Goal: Information Seeking & Learning: Check status

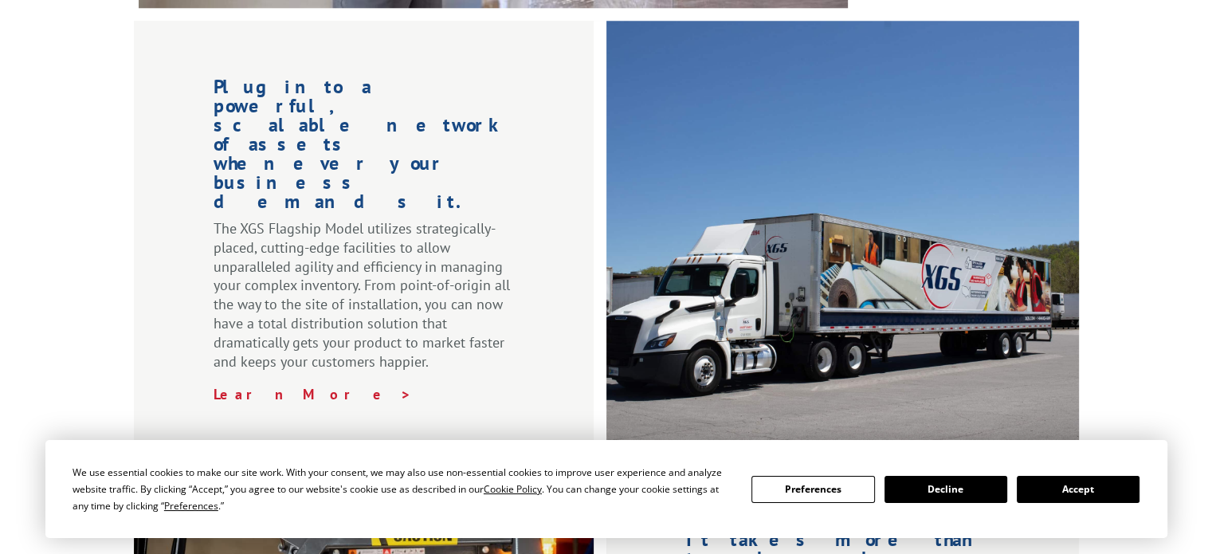
scroll to position [1753, 0]
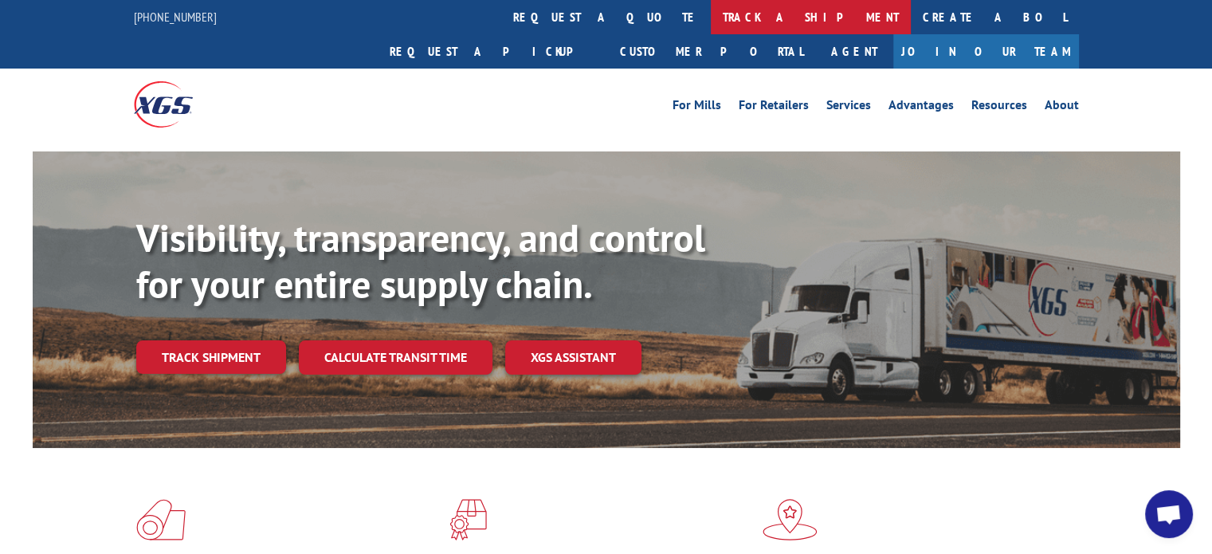
click at [711, 13] on link "track a shipment" at bounding box center [811, 17] width 200 height 34
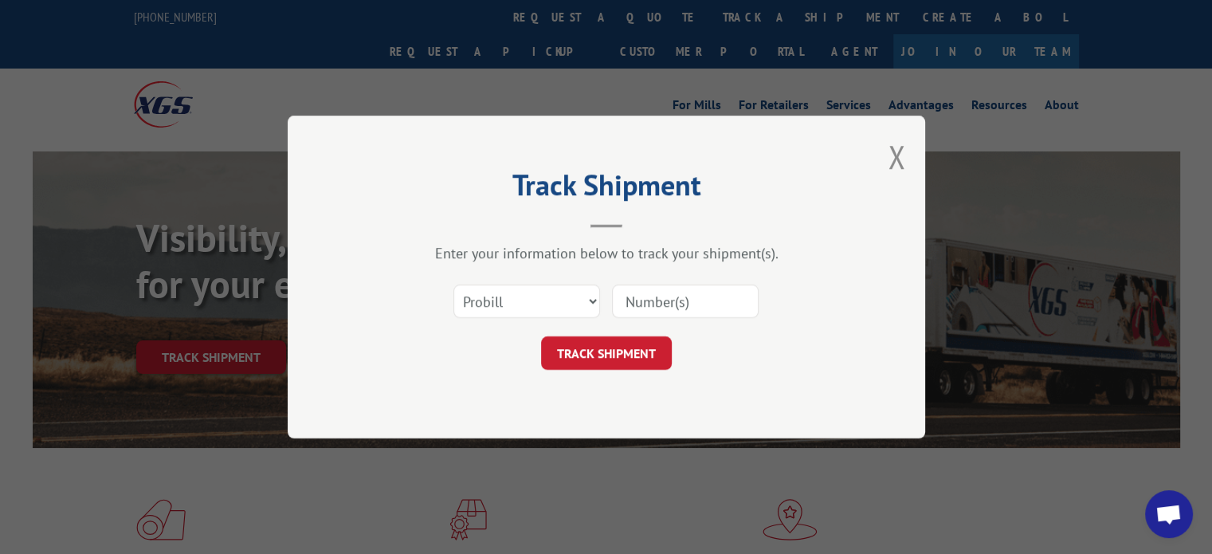
click at [723, 299] on input at bounding box center [685, 300] width 147 height 33
paste input "17402307"
type input "17402307"
click at [642, 335] on form "Select category... Probill BOL PO 17402307 TRACK SHIPMENT" at bounding box center [606, 322] width 478 height 95
click at [633, 351] on button "TRACK SHIPMENT" at bounding box center [606, 352] width 131 height 33
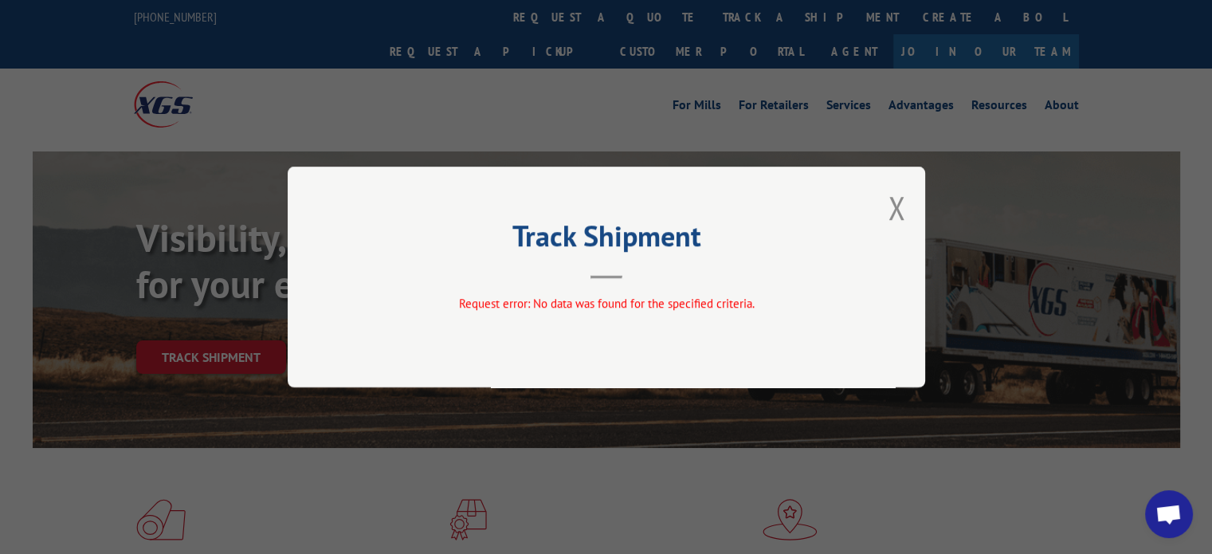
click at [900, 200] on button "Close modal" at bounding box center [896, 207] width 18 height 42
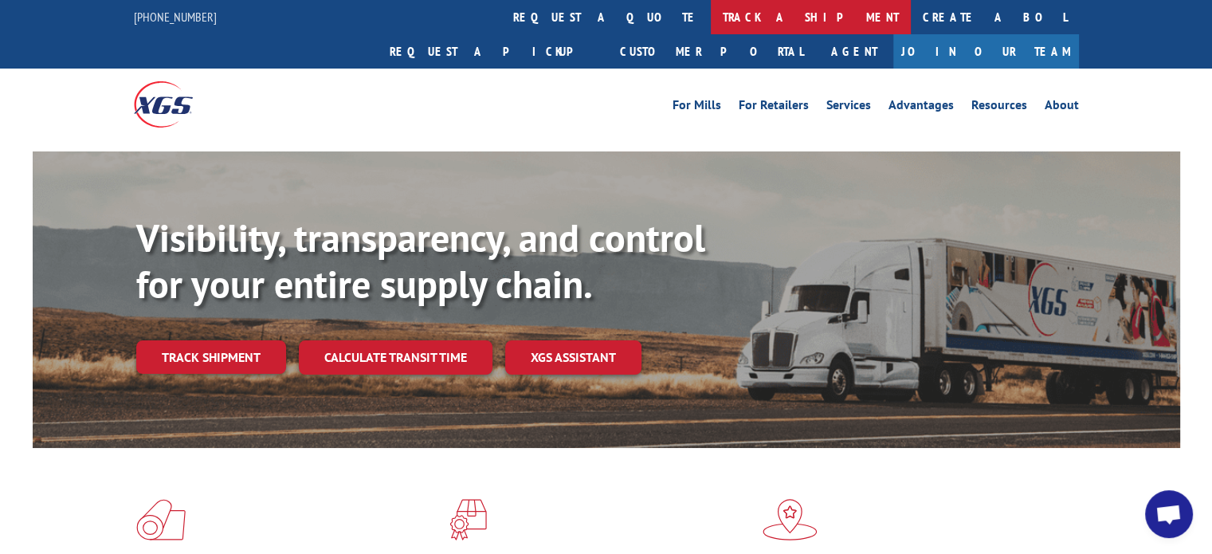
click at [711, 9] on link "track a shipment" at bounding box center [811, 17] width 200 height 34
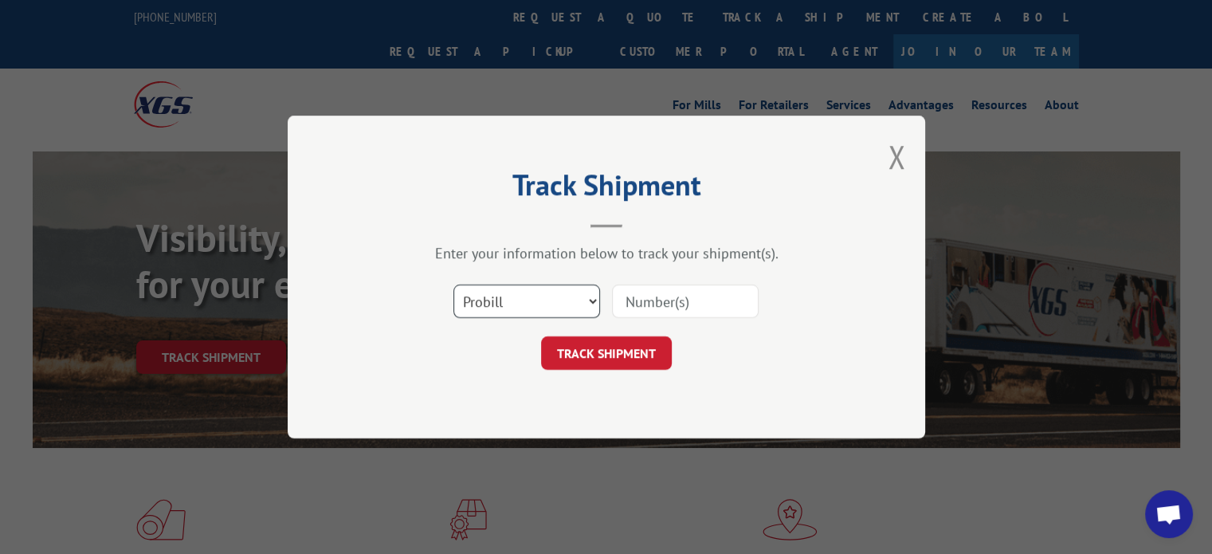
click at [522, 308] on select "Select category... Probill BOL PO" at bounding box center [526, 300] width 147 height 33
select select "bol"
click at [453, 284] on select "Select category... Probill BOL PO" at bounding box center [526, 300] width 147 height 33
click at [636, 303] on input at bounding box center [685, 300] width 147 height 33
type input "V"
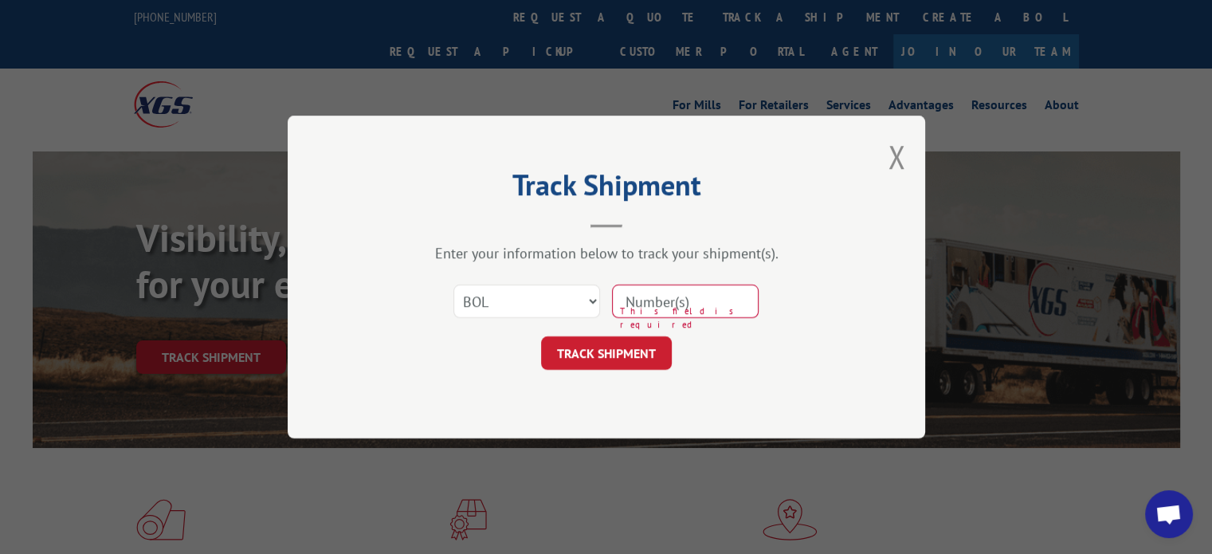
paste input "17402307"
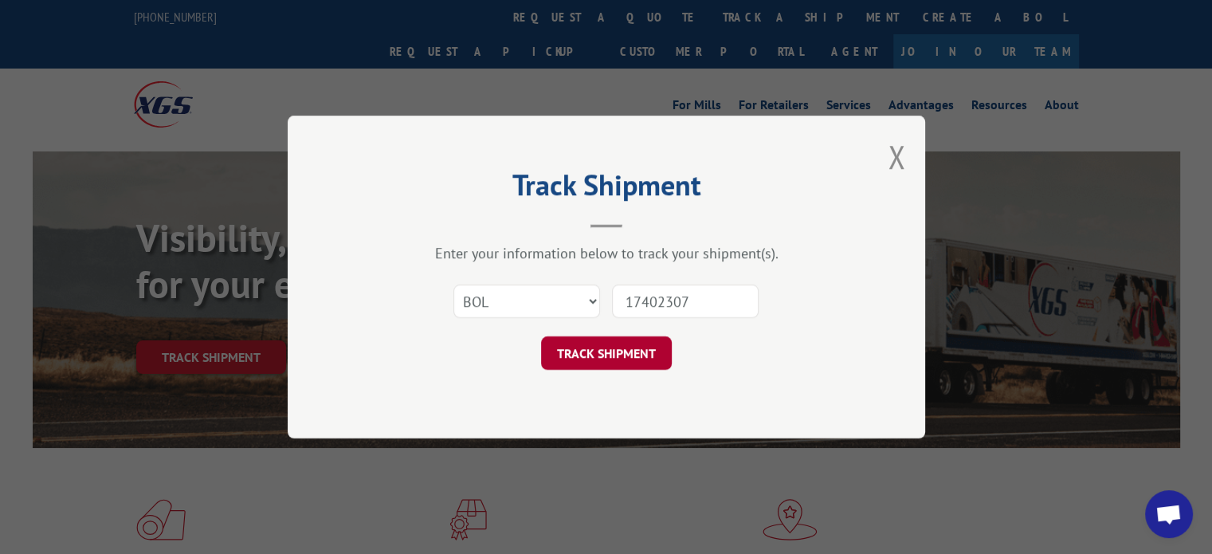
type input "17402307"
click at [590, 359] on button "TRACK SHIPMENT" at bounding box center [606, 352] width 131 height 33
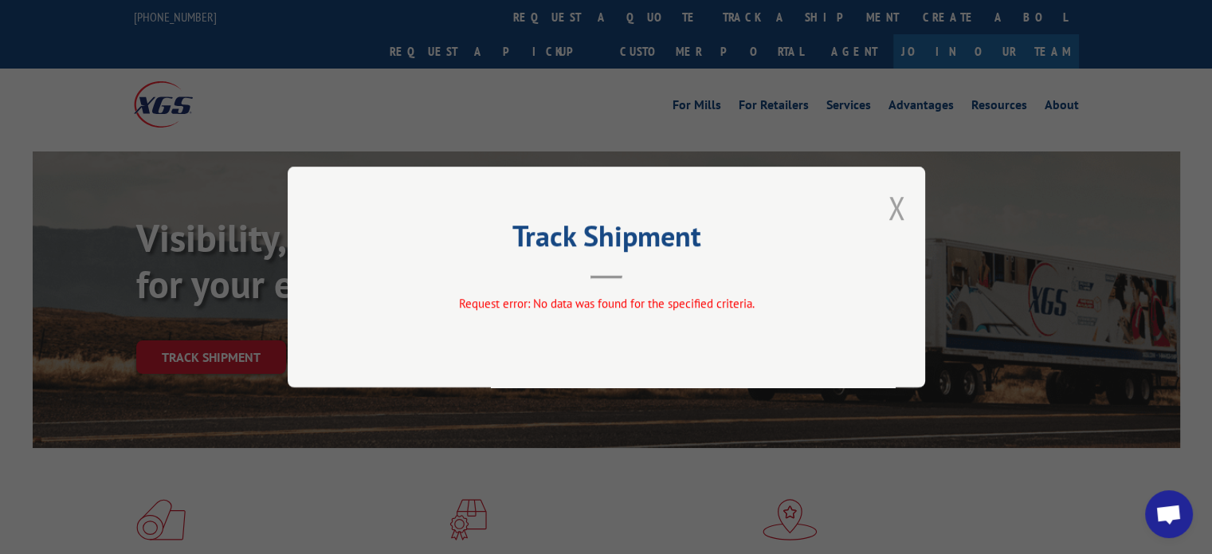
click at [895, 210] on button "Close modal" at bounding box center [896, 207] width 18 height 42
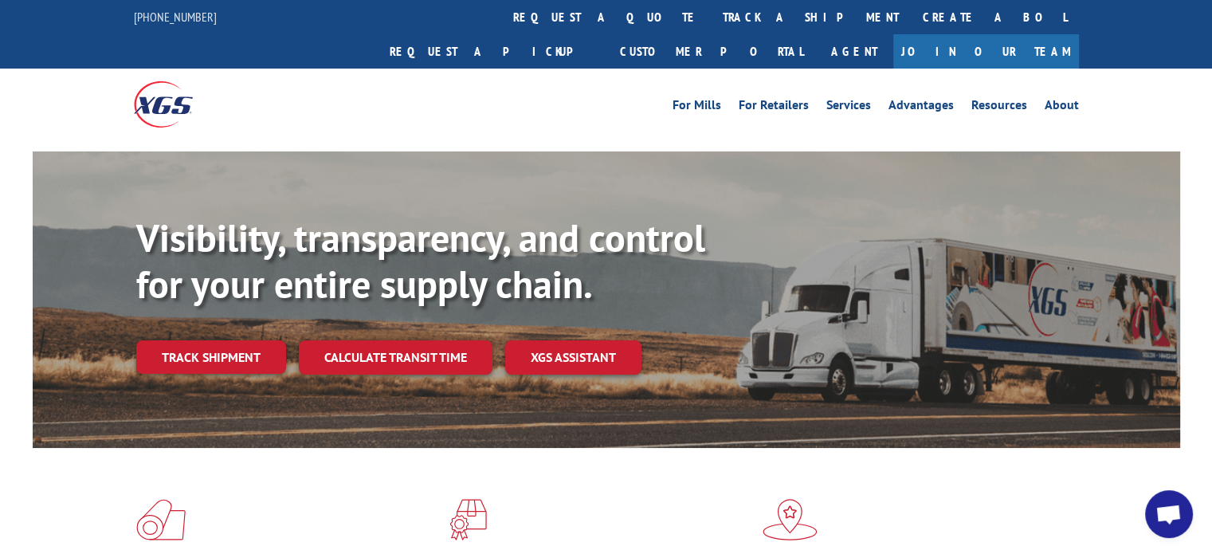
drag, startPoint x: 579, startPoint y: 10, endPoint x: 548, endPoint y: 37, distance: 41.2
click at [711, 10] on link "track a shipment" at bounding box center [811, 17] width 200 height 34
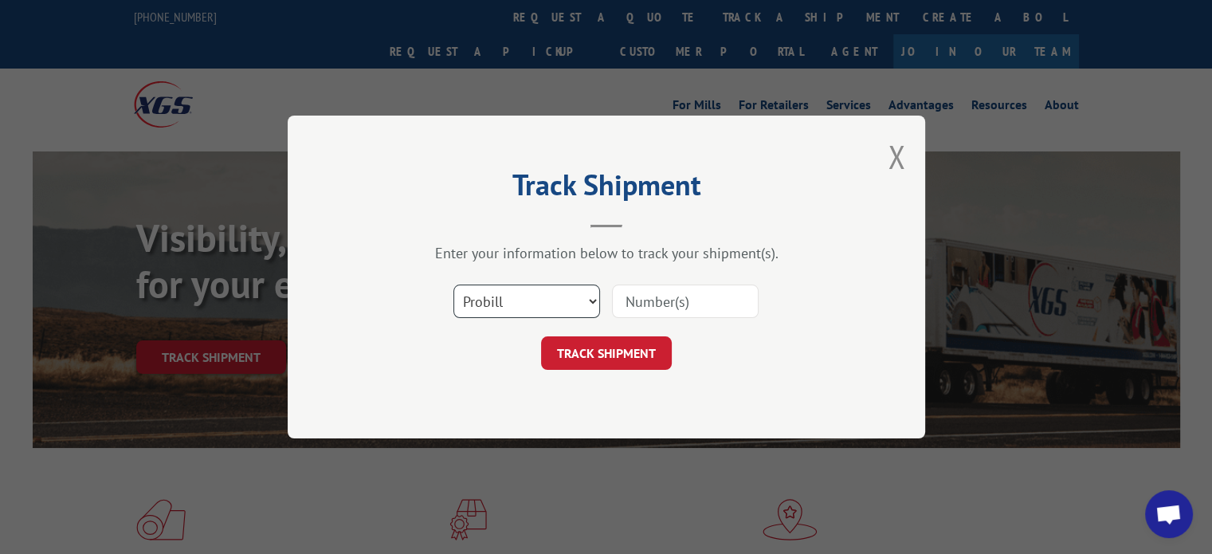
drag, startPoint x: 465, startPoint y: 286, endPoint x: 476, endPoint y: 292, distance: 11.8
click at [465, 286] on select "Select category... Probill BOL PO" at bounding box center [526, 300] width 147 height 33
select select "po"
click at [453, 284] on select "Select category... Probill BOL PO" at bounding box center [526, 300] width 147 height 33
click at [656, 319] on div at bounding box center [685, 301] width 147 height 37
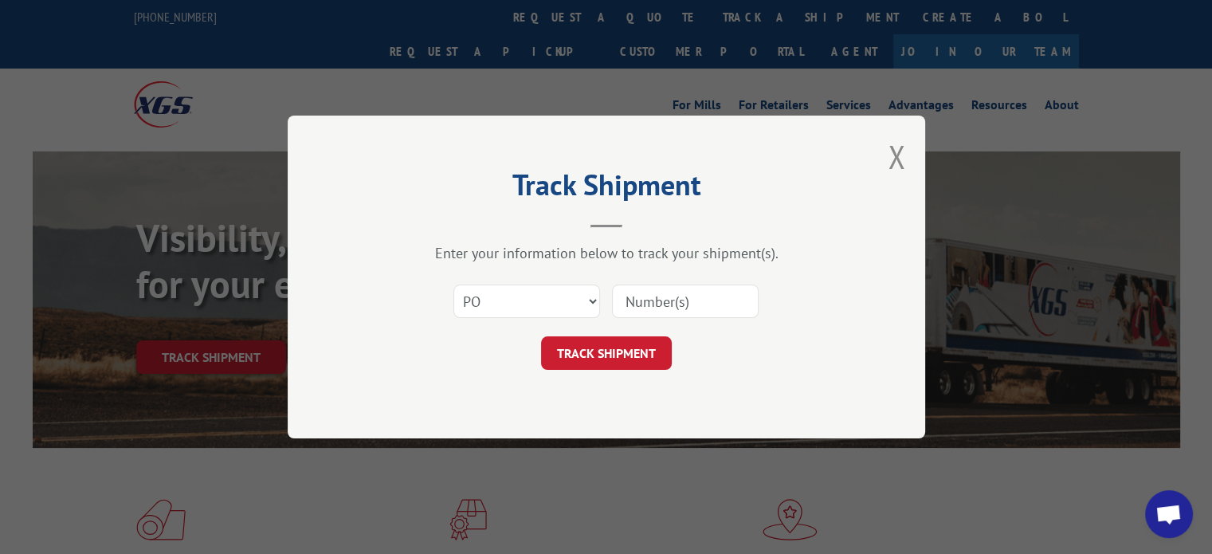
click at [675, 308] on input at bounding box center [685, 300] width 147 height 33
type input "200187"
click button "TRACK SHIPMENT" at bounding box center [606, 352] width 131 height 33
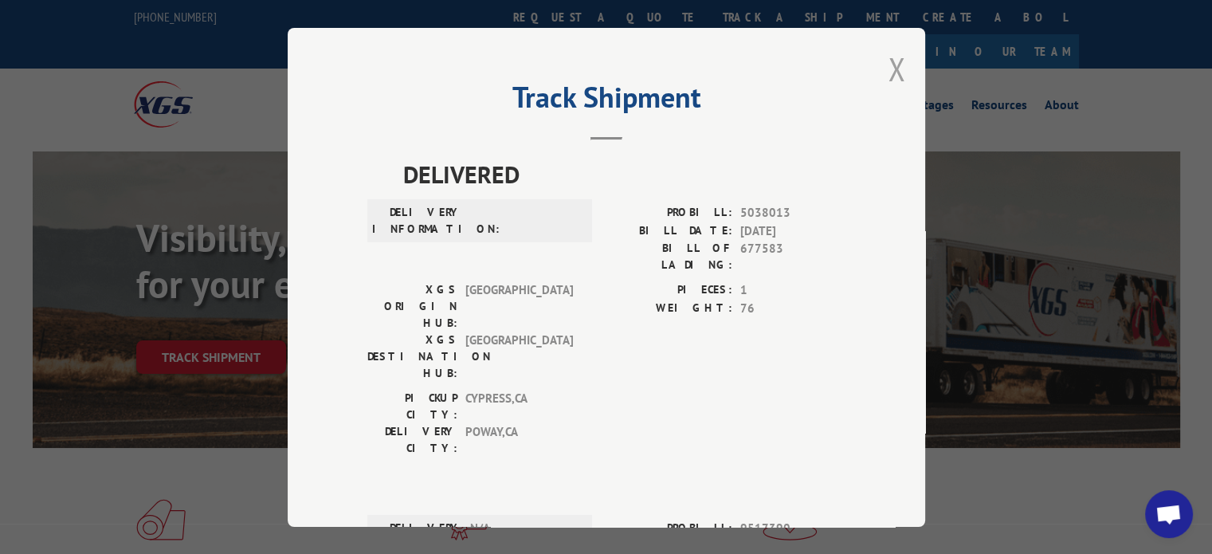
click at [887, 65] on button "Close modal" at bounding box center [896, 69] width 18 height 42
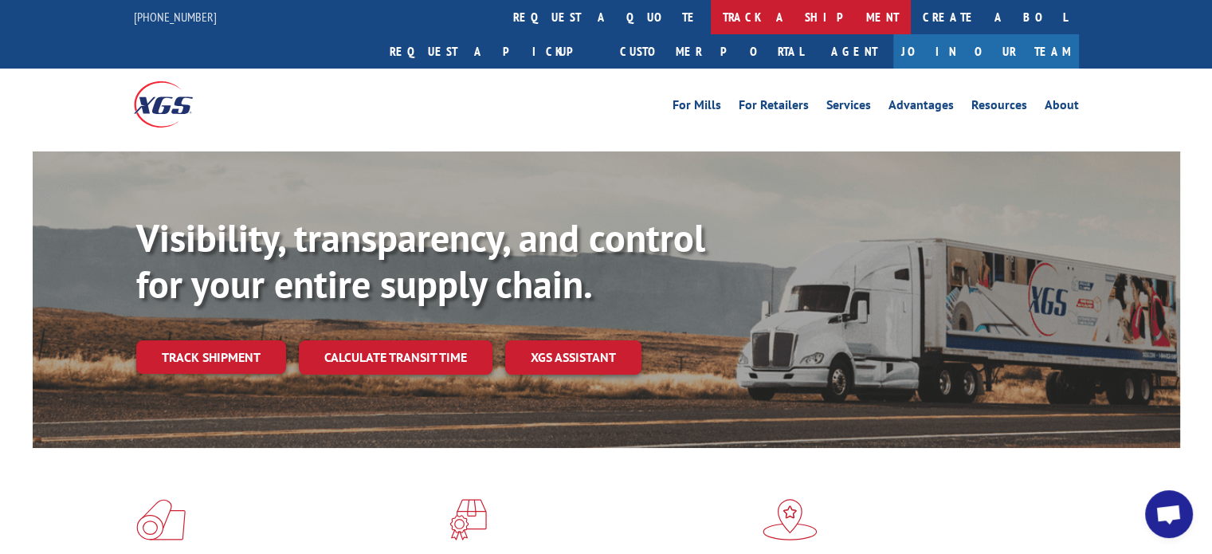
click at [711, 25] on link "track a shipment" at bounding box center [811, 17] width 200 height 34
